Goal: Information Seeking & Learning: Learn about a topic

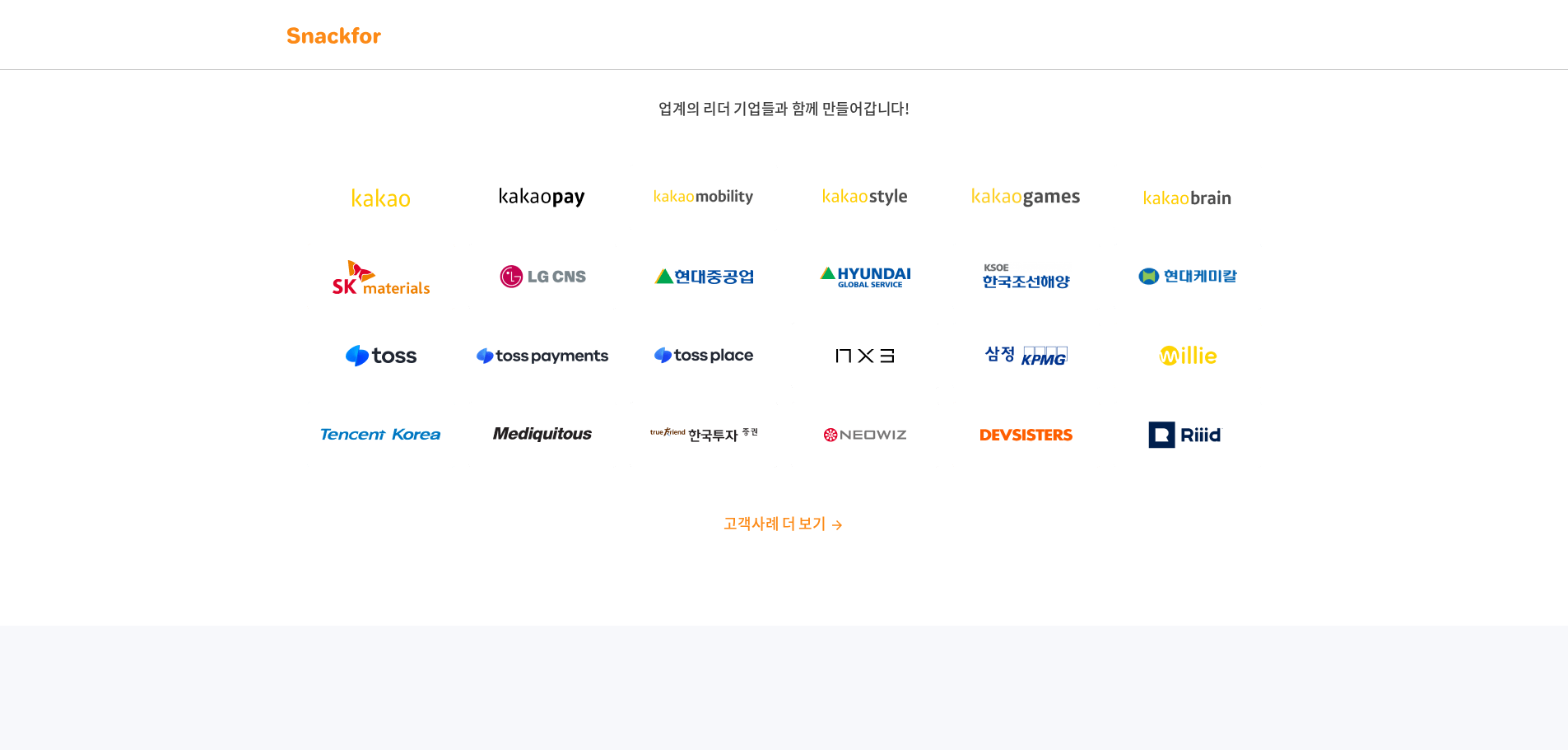
click at [806, 523] on span "고객사례 더 보기" at bounding box center [775, 523] width 102 height 22
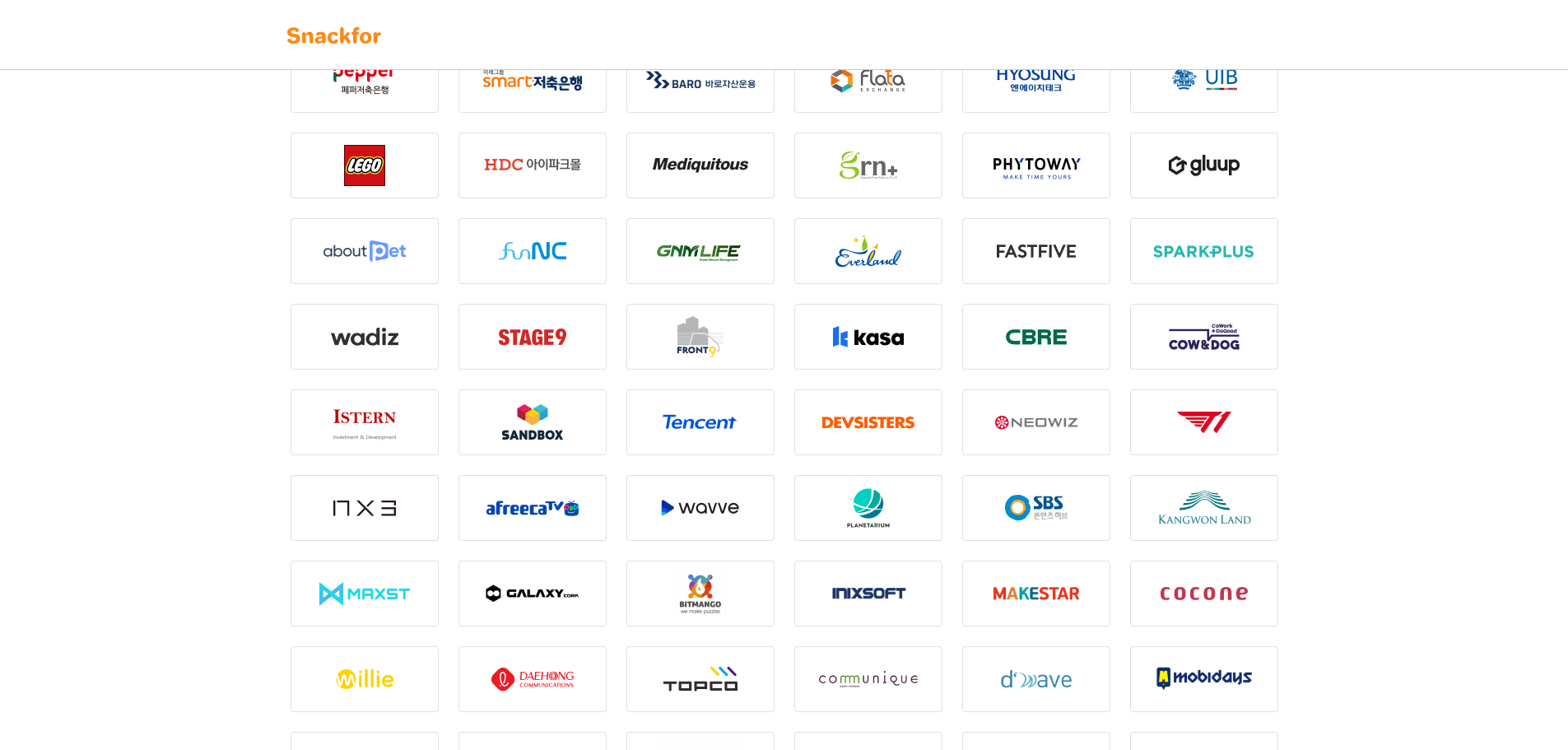
scroll to position [1400, 0]
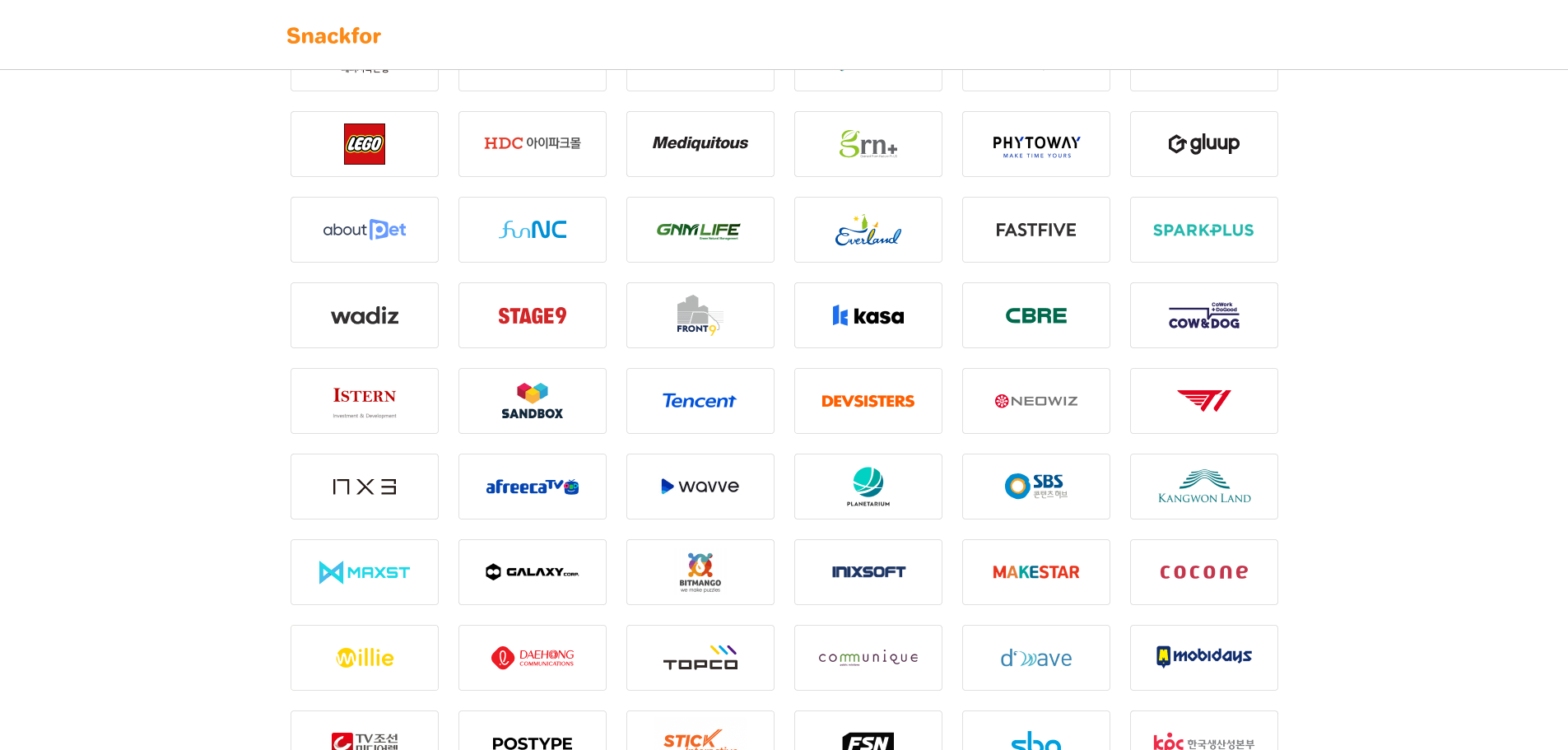
click at [530, 143] on img at bounding box center [533, 144] width 149 height 66
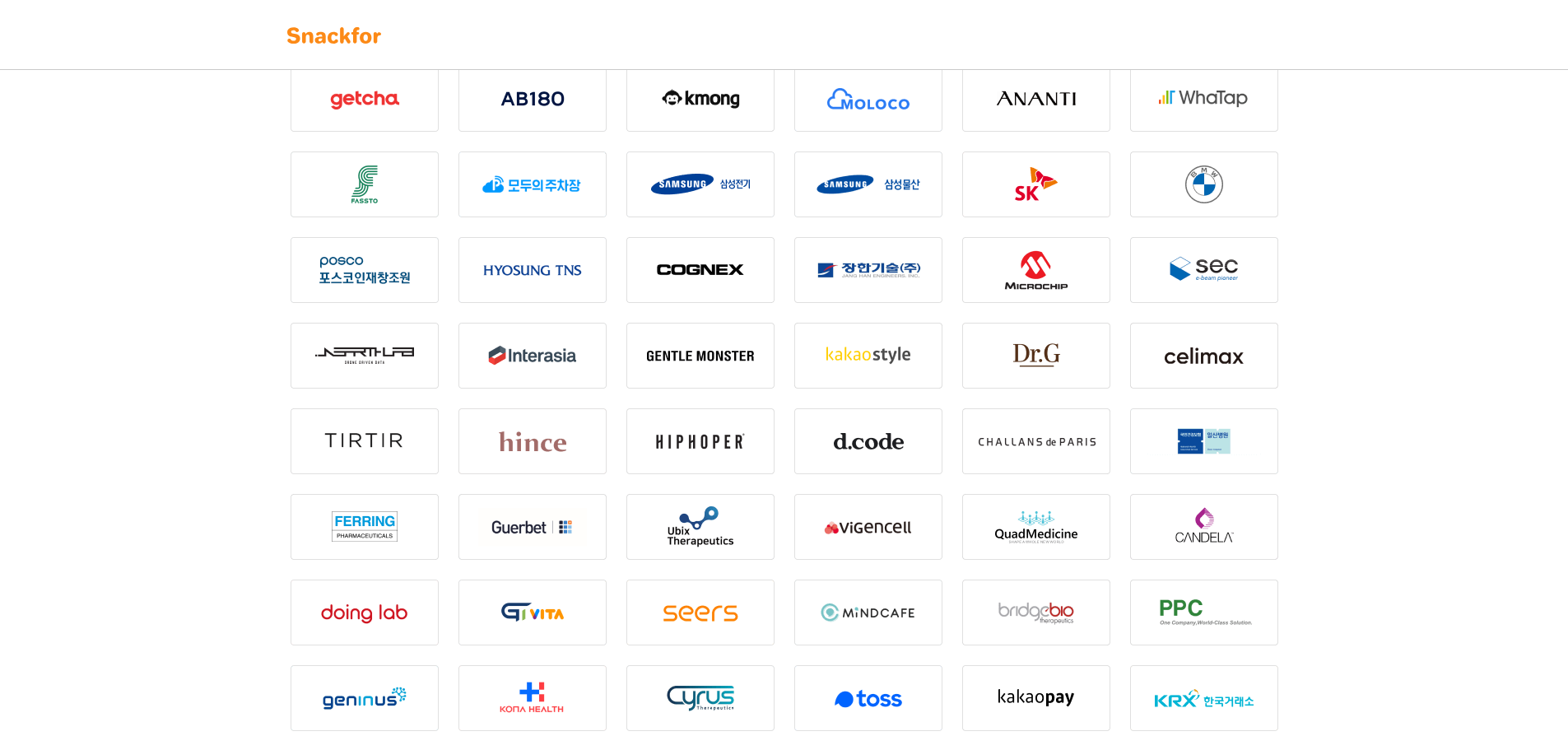
scroll to position [451, 0]
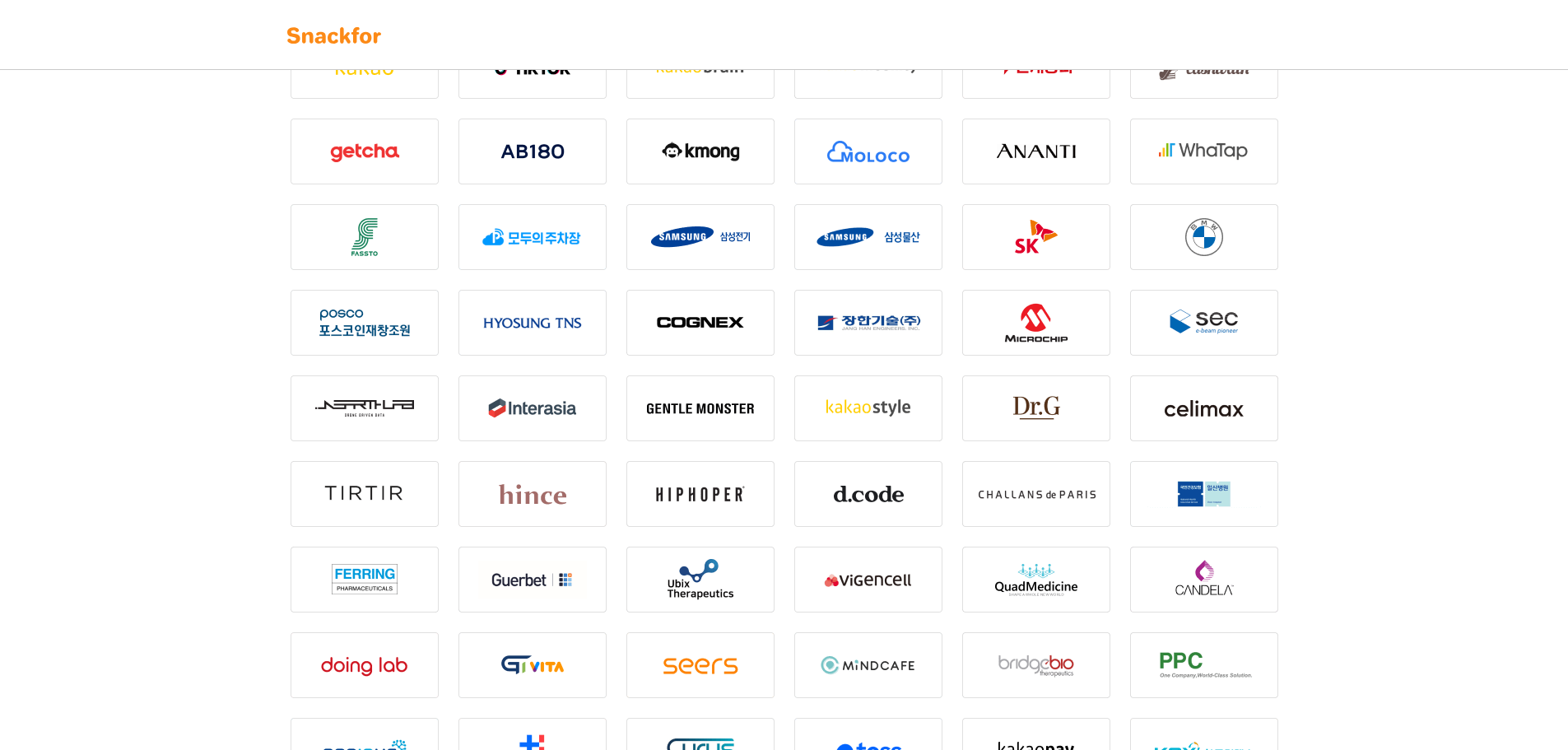
click at [333, 25] on img at bounding box center [334, 35] width 103 height 26
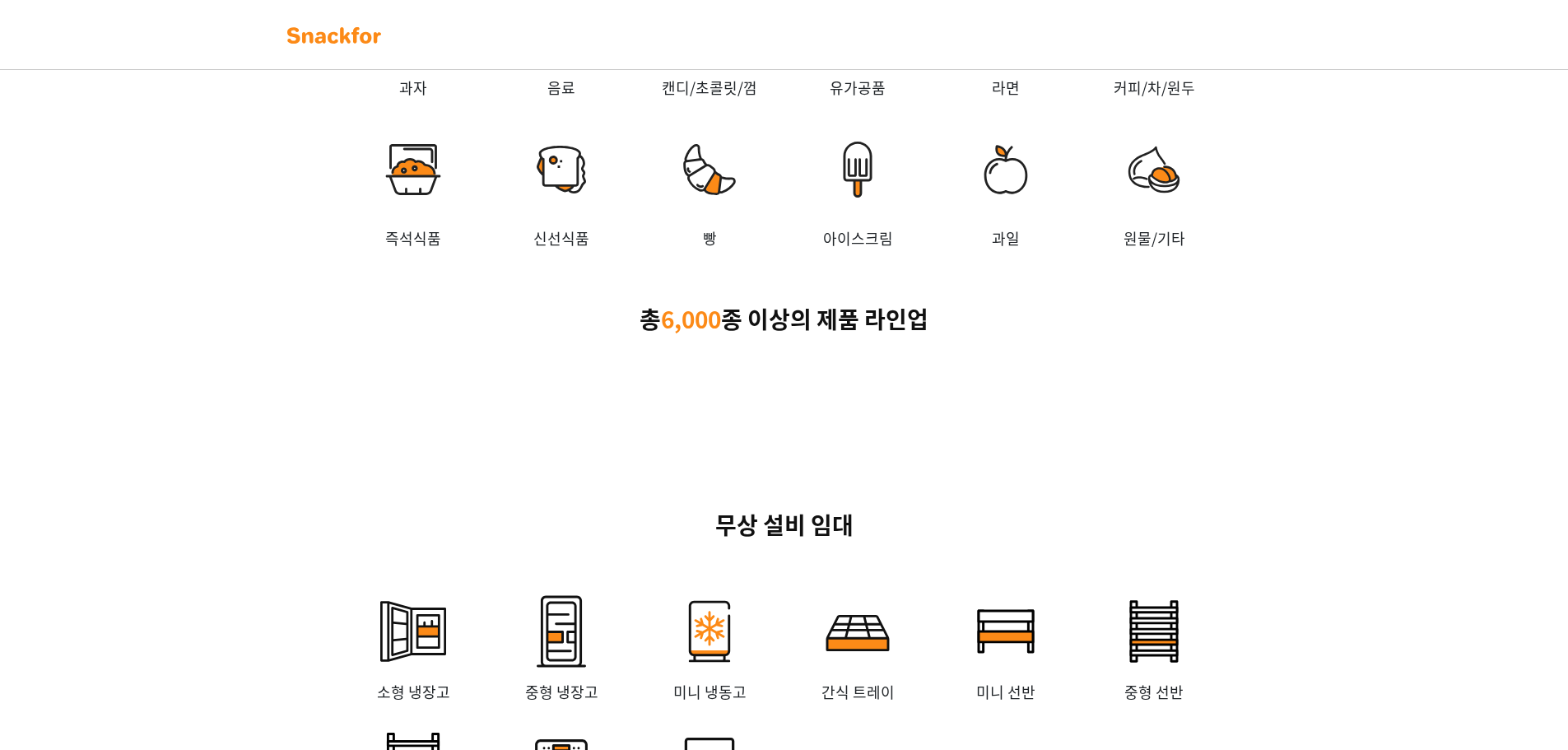
scroll to position [2726, 0]
